Goal: Information Seeking & Learning: Find specific fact

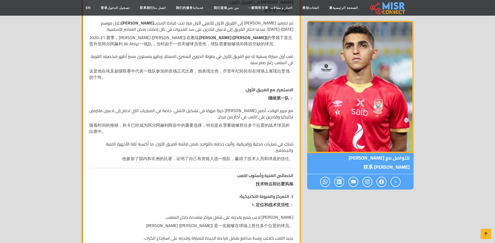
scroll to position [496, 0]
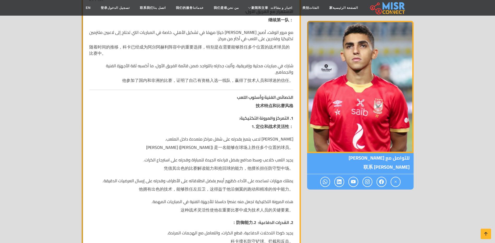
click at [269, 139] on p "[PERSON_NAME] لاعب يتميز بقدرته على شغل مراكز متعددة داخل الملعب. [PERSON_NAME]…" at bounding box center [191, 144] width 204 height 17
copy p "[PERSON_NAME] لاعب يتميز بقدرته على شغل مراكز متعددة داخل الملعب."
click at [215, 163] on p "يجيد اللعب كلاعب وسط مدافع بفضل قراءته الجيدة للمباراة وقدرته على استرجاع الكرا…" at bounding box center [191, 165] width 204 height 17
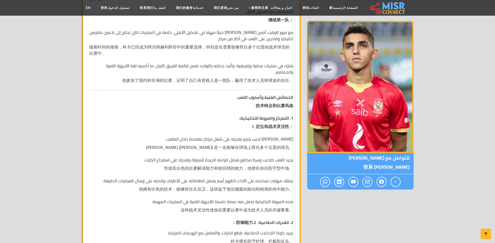
click at [216, 160] on p "يجيد اللعب كلاعب وسط مدافع بفضل قراءته الجيدة للمباراة وقدرته على استرجاع الكرا…" at bounding box center [191, 165] width 204 height 17
copy p "يجيد اللعب كلاعب وسط مدافع بفضل قراءته الجيدة للمباراة وقدرته على استرجاع الكرا…"
click at [240, 233] on p "يجيد كوكا التدخلات الدفاعية، قطع الكرات، والتعامل مع الهجمات المرتدة. 科卡擅长防守铲球、…" at bounding box center [191, 238] width 204 height 17
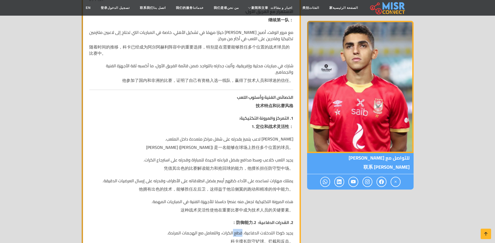
click at [240, 234] on p "يجيد كوكا التدخلات الدفاعية، قطع الكرات، والتعامل مع الهجمات المرتدة. 科卡擅长防守铲球、…" at bounding box center [191, 238] width 204 height 17
copy p "يجيد كوكا التدخلات الدفاعية، قطع الكرات، والتعامل مع الهجمات المرتدة."
